Goal: Register for event/course

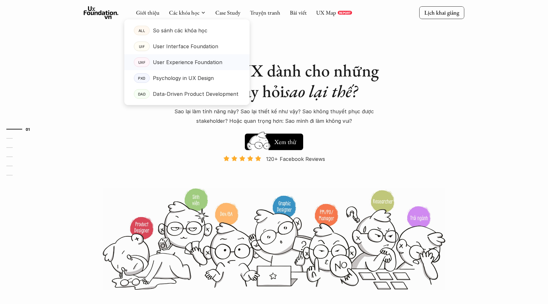
click at [201, 56] on link "UXF User Experience Foundation" at bounding box center [186, 62] width 125 height 16
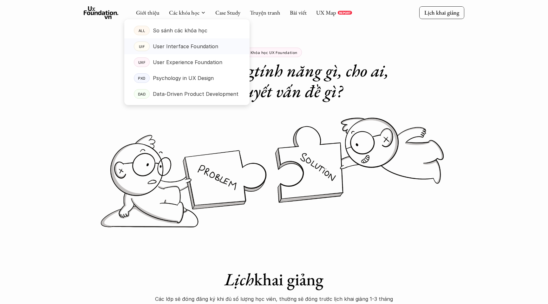
click at [194, 48] on p "User Interface Foundation" at bounding box center [185, 47] width 65 height 10
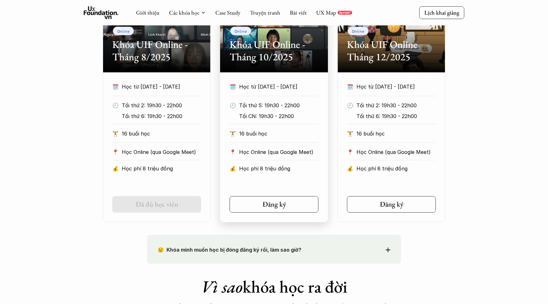
scroll to position [344, 0]
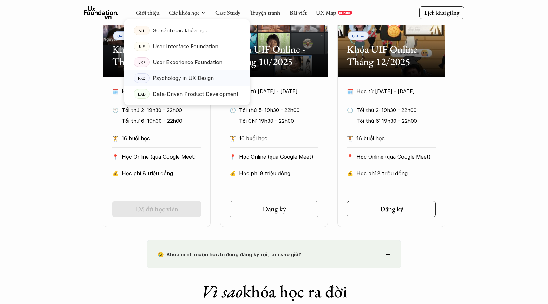
click at [185, 79] on p "Psychology in UX Design" at bounding box center [183, 78] width 61 height 10
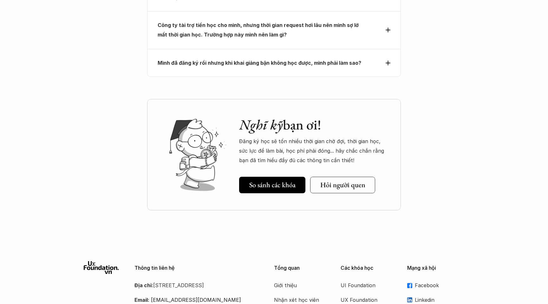
scroll to position [2945, 0]
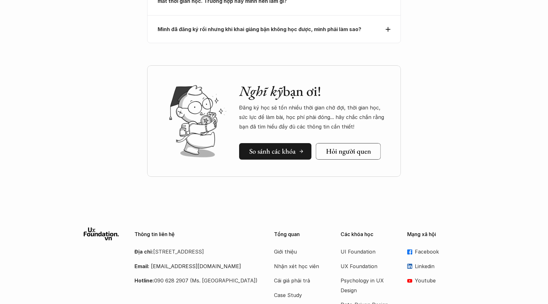
click at [285, 143] on link "So sánh các khóa" at bounding box center [275, 151] width 72 height 17
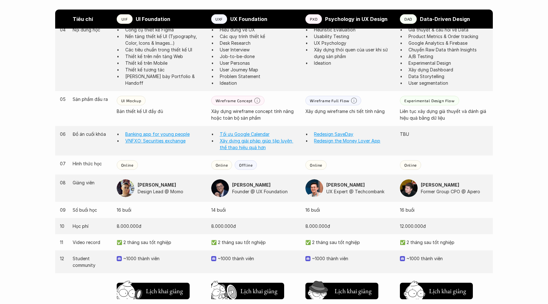
scroll to position [506, 0]
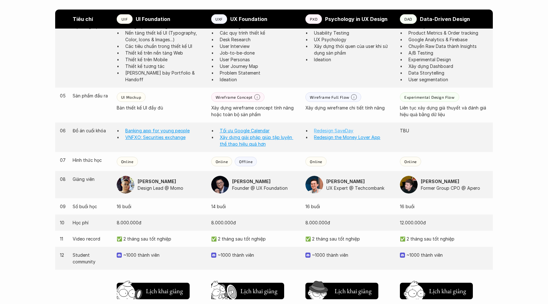
click at [325, 130] on link "Redesign SaveDay" at bounding box center [333, 130] width 39 height 5
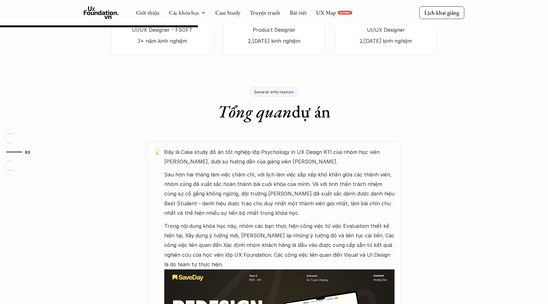
scroll to position [252, 0]
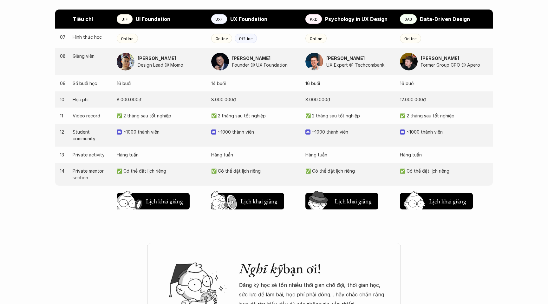
scroll to position [642, 0]
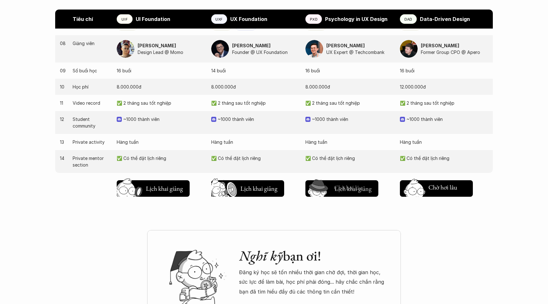
click at [355, 197] on div "Chờ hơi lâu Lịch khai giảng Chờ hơi lâu Lịch khai giảng Chờ hơi lâu Lịch khai g…" at bounding box center [274, 187] width 438 height 29
click at [343, 188] on h5 "Lịch khai giảng" at bounding box center [353, 190] width 38 height 9
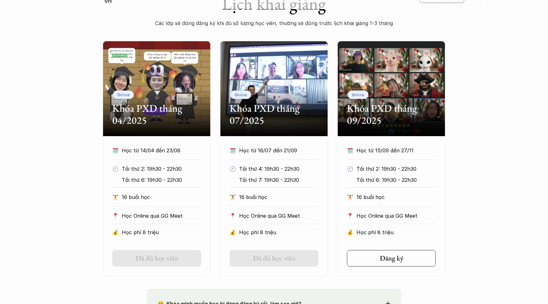
scroll to position [277, 0]
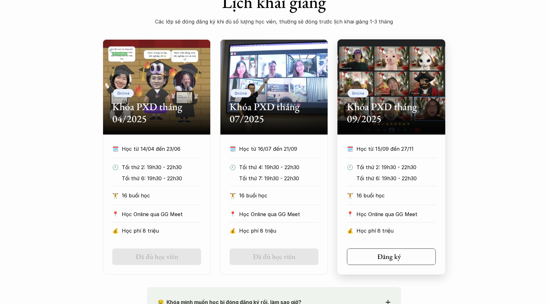
click at [394, 254] on h5 "Đăng ký" at bounding box center [389, 257] width 23 height 8
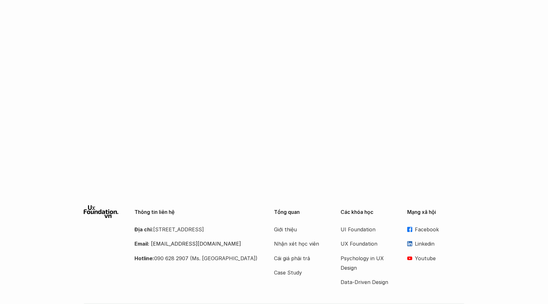
scroll to position [1032, 0]
